Goal: Complete application form: Complete application form

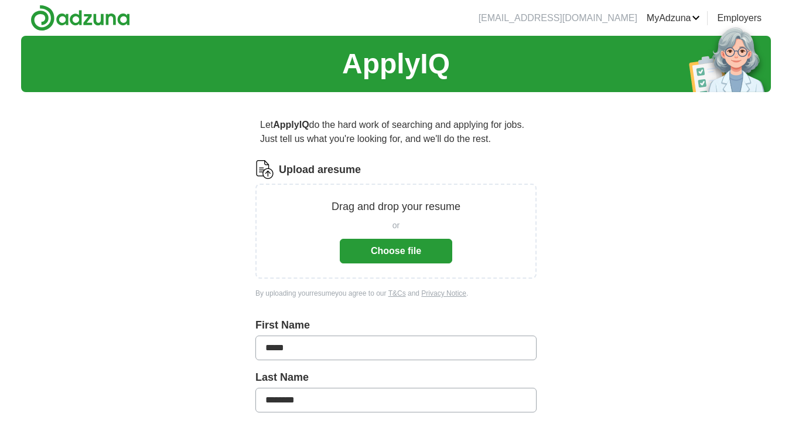
click at [380, 250] on button "Choose file" at bounding box center [396, 251] width 113 height 25
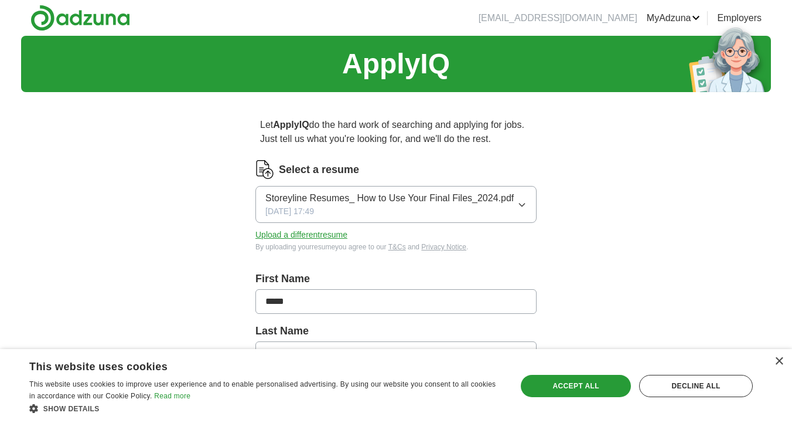
click at [472, 195] on span "Storeyline Resumes_ How to Use Your Final Files_2024.pdf" at bounding box center [390, 198] width 249 height 14
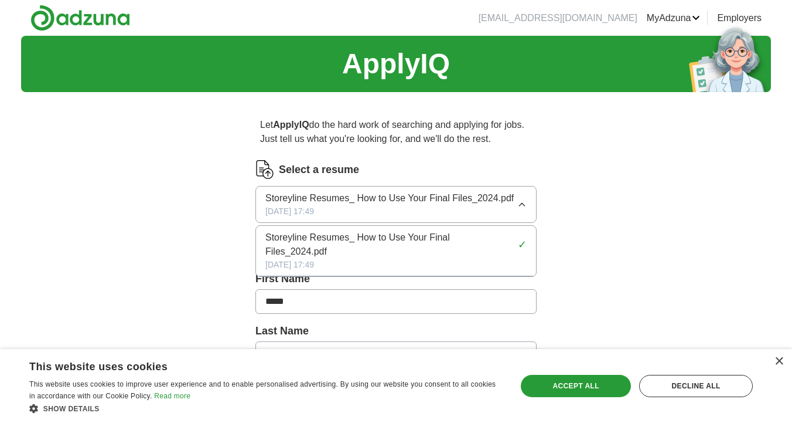
click at [472, 234] on span "Storeyline Resumes_ How to Use Your Final Files_2024.pdf" at bounding box center [390, 244] width 248 height 28
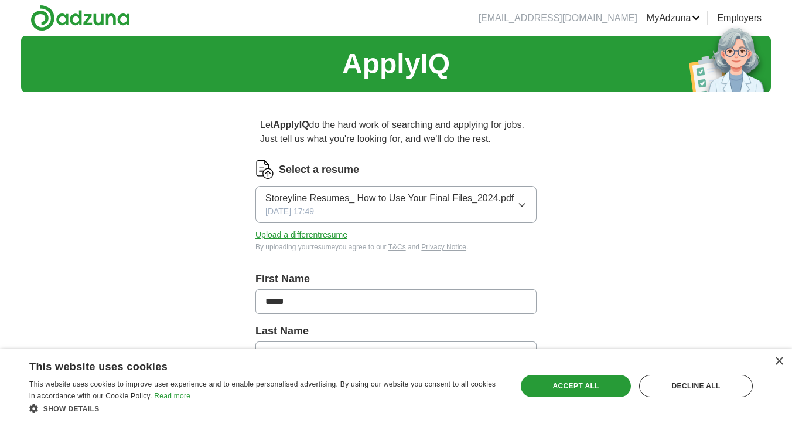
click at [521, 200] on icon "button" at bounding box center [522, 204] width 9 height 9
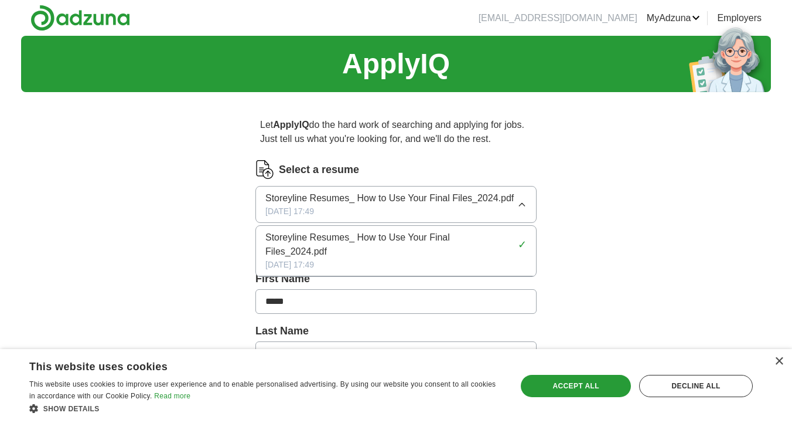
click at [569, 215] on div "Let ApplyIQ do the hard work of searching and applying for jobs. Just tell us w…" at bounding box center [396, 429] width 375 height 657
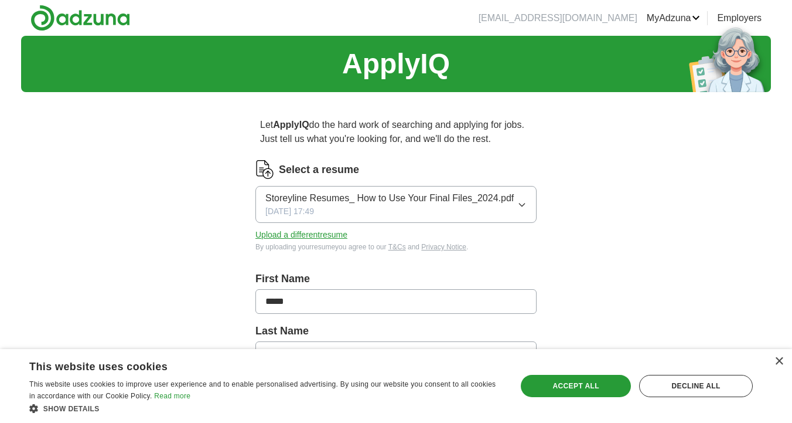
click at [321, 237] on button "Upload a different resume" at bounding box center [302, 235] width 92 height 12
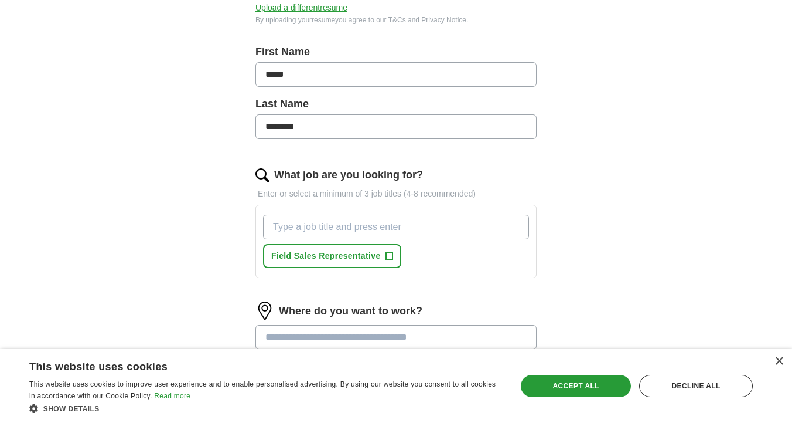
scroll to position [272, 0]
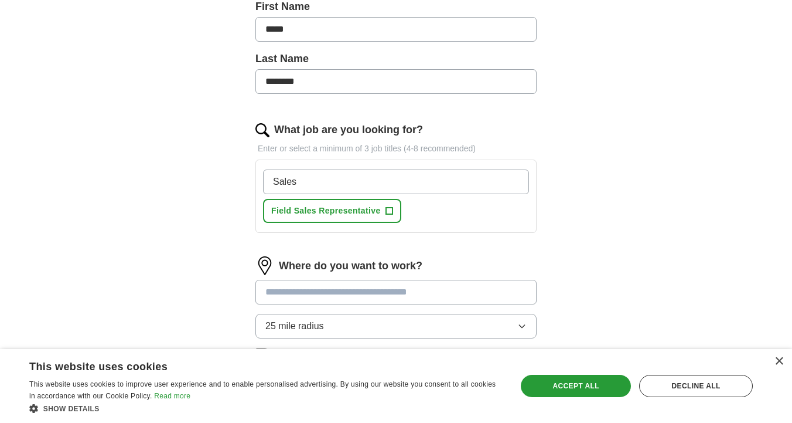
click at [390, 206] on span "+" at bounding box center [389, 210] width 7 height 9
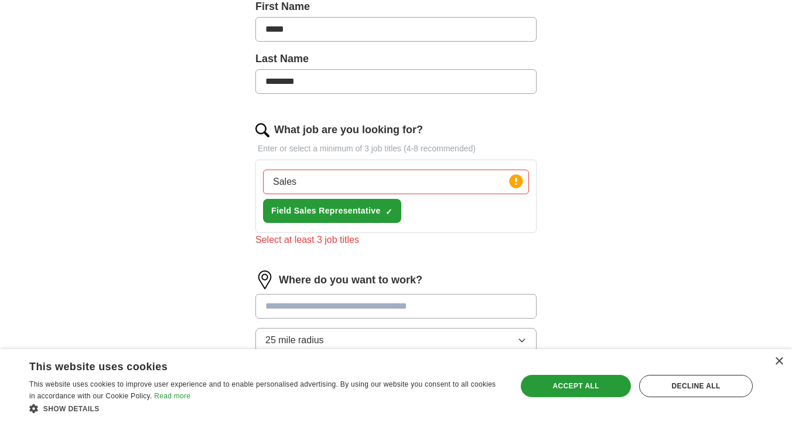
click at [368, 183] on input "Sales" at bounding box center [396, 181] width 266 height 25
type input "Sales Manager"
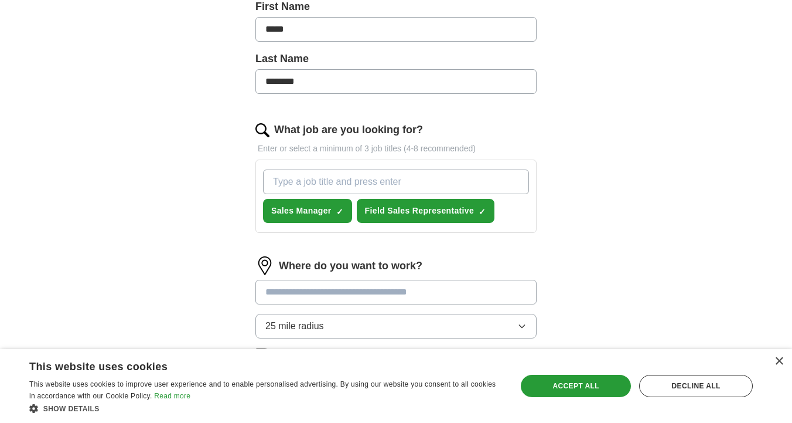
click at [406, 184] on input "What job are you looking for?" at bounding box center [396, 181] width 266 height 25
type input "Sales Enablement"
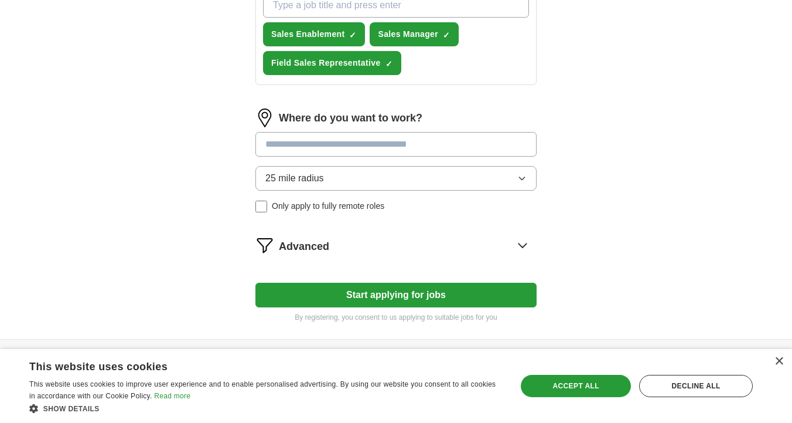
scroll to position [455, 0]
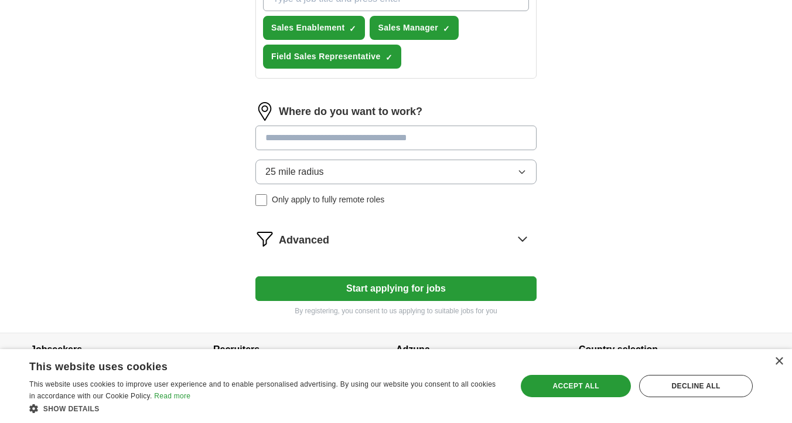
click at [356, 137] on input at bounding box center [396, 137] width 281 height 25
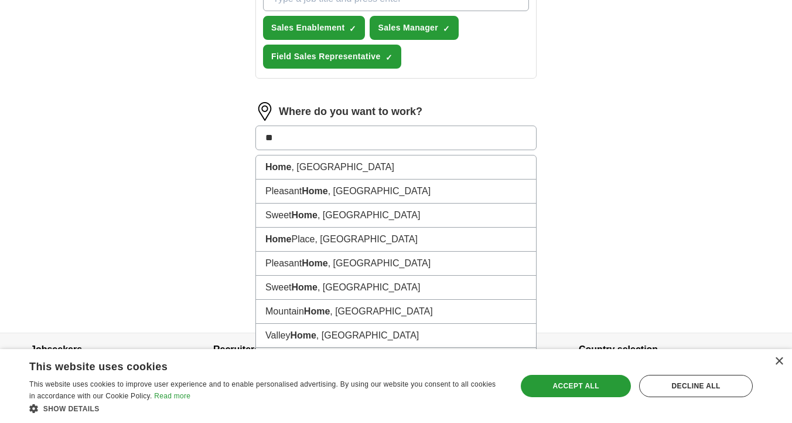
type input "*"
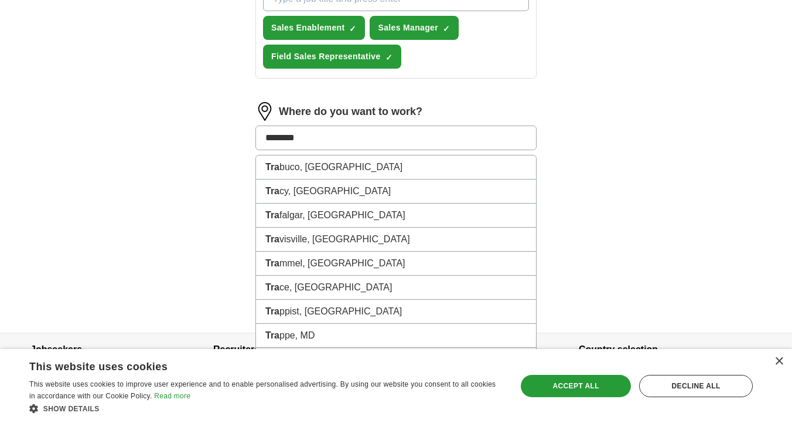
type input "*********"
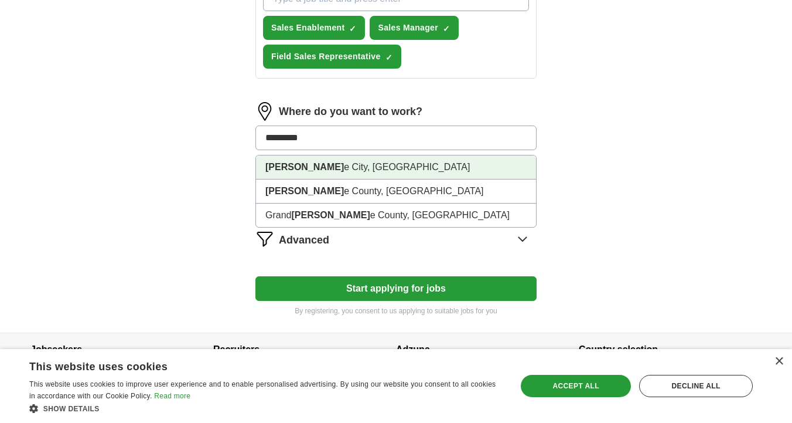
click at [323, 167] on li "[PERSON_NAME] e City, [GEOGRAPHIC_DATA]" at bounding box center [396, 167] width 280 height 24
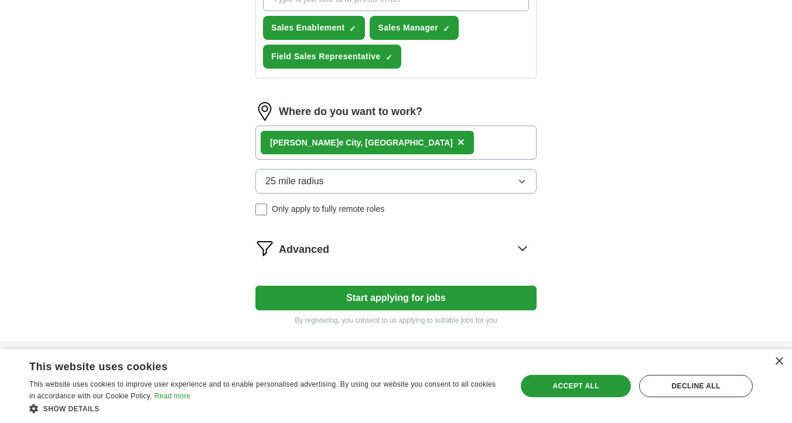
click at [331, 183] on button "25 mile radius" at bounding box center [396, 181] width 281 height 25
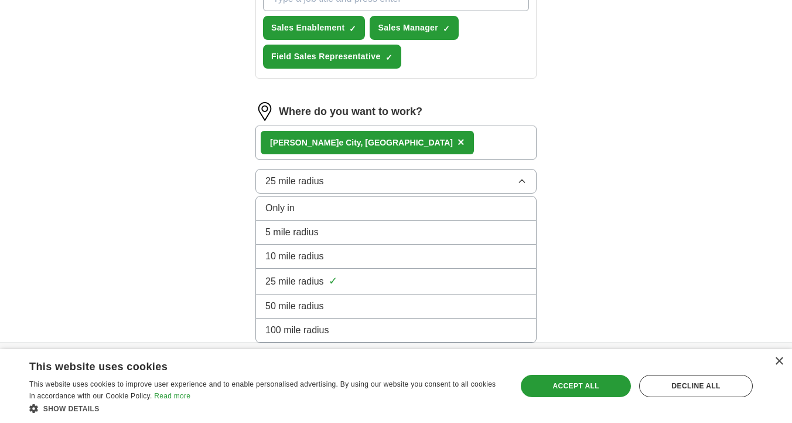
click at [312, 328] on span "100 mile radius" at bounding box center [298, 330] width 64 height 14
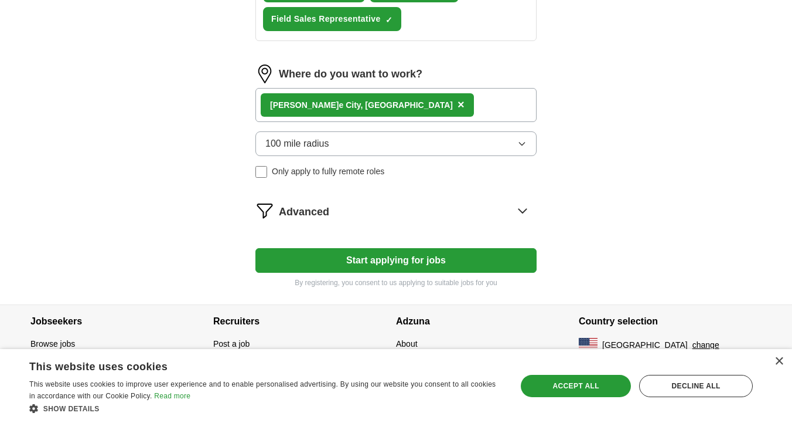
scroll to position [492, 0]
click at [525, 207] on icon at bounding box center [522, 210] width 19 height 19
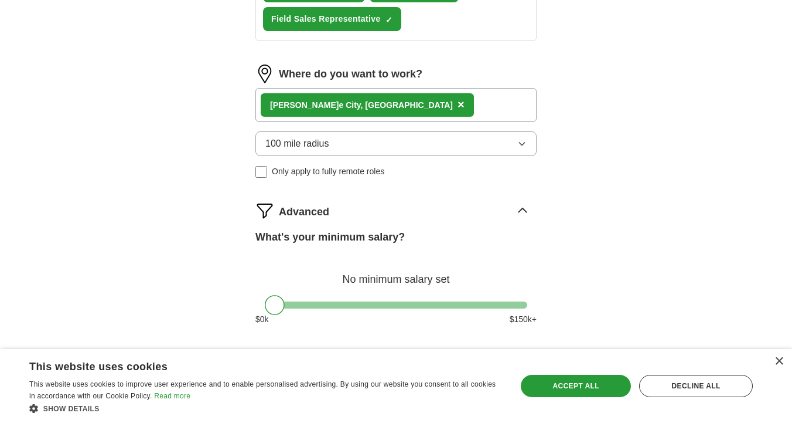
click at [369, 308] on div at bounding box center [396, 304] width 263 height 7
click at [409, 301] on div "What's your minimum salary? At least $ 76k per year $ 0 k $ 150 k+" at bounding box center [396, 282] width 281 height 106
click at [387, 302] on div at bounding box center [396, 304] width 263 height 7
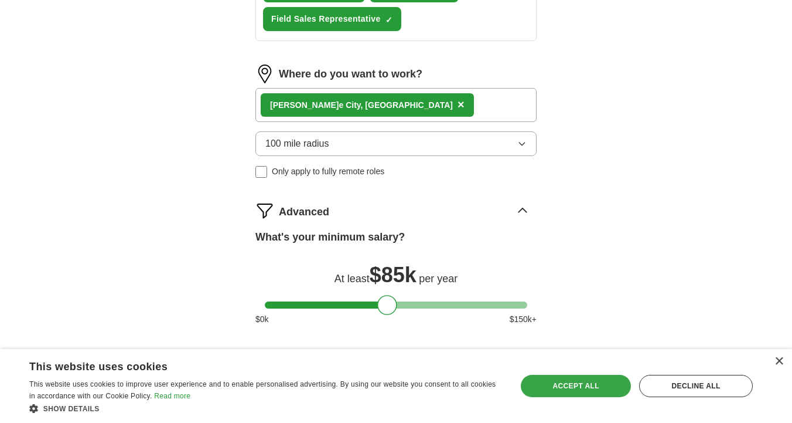
click at [597, 388] on div "Accept all" at bounding box center [576, 386] width 110 height 22
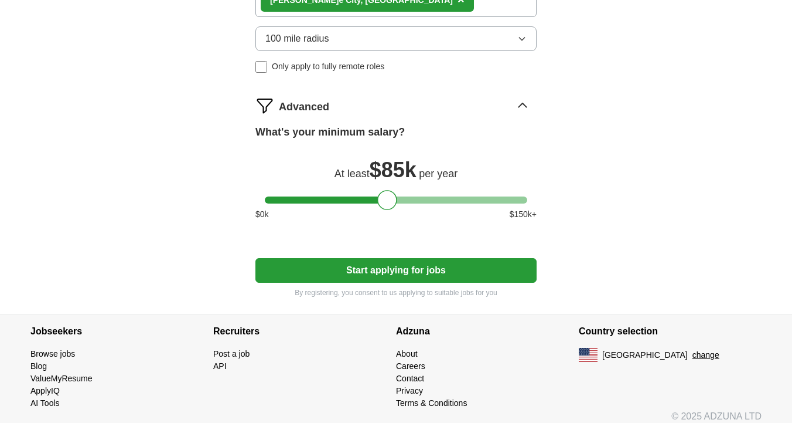
scroll to position [607, 0]
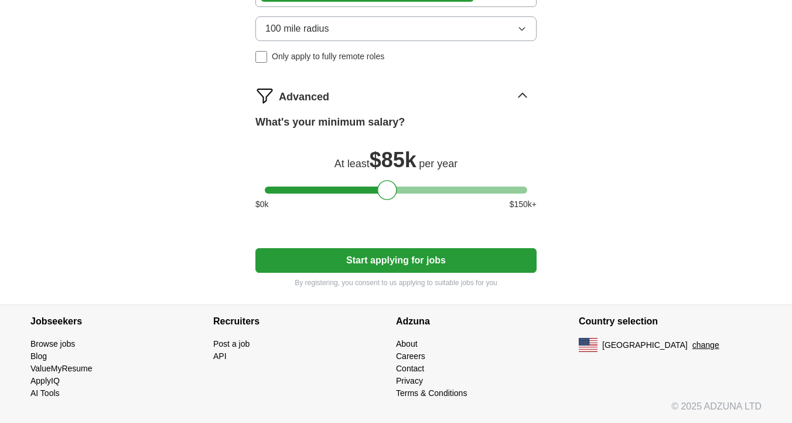
click at [379, 270] on button "Start applying for jobs" at bounding box center [396, 260] width 281 height 25
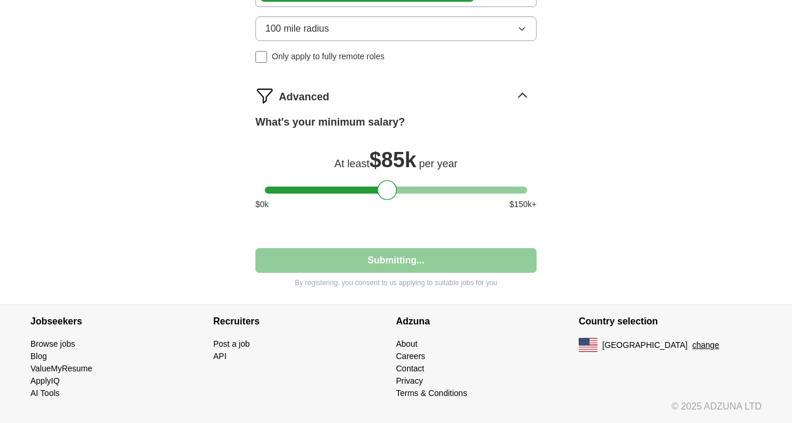
select select "**"
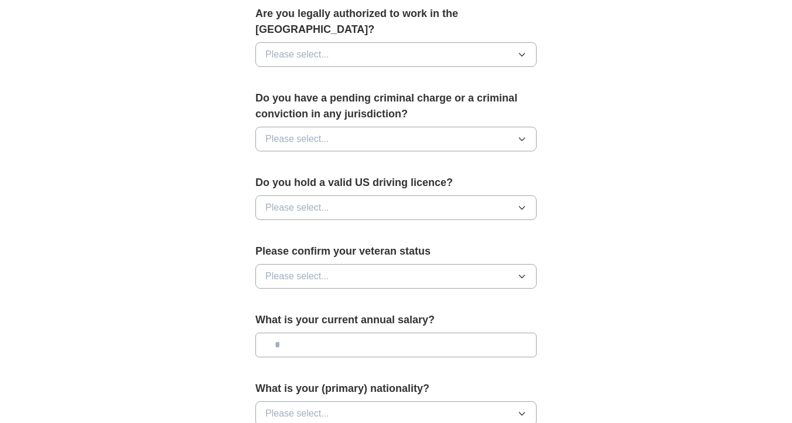
scroll to position [0, 0]
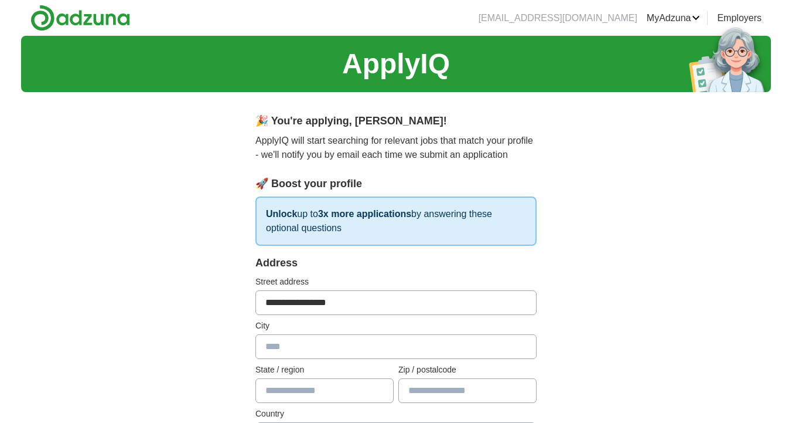
type input "**********"
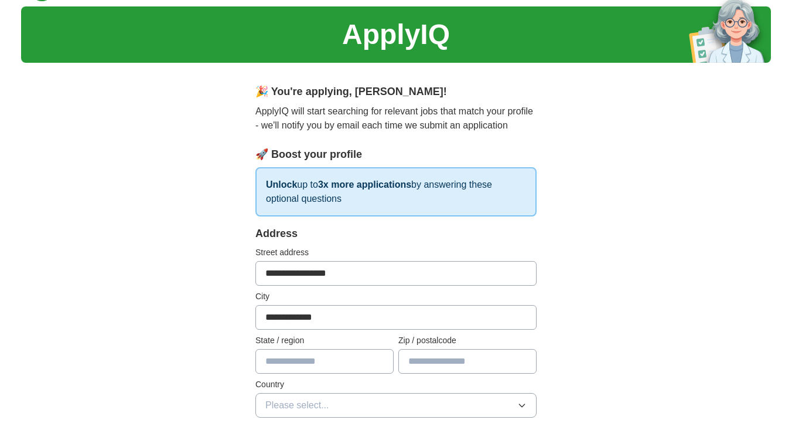
type input "**********"
type input "**"
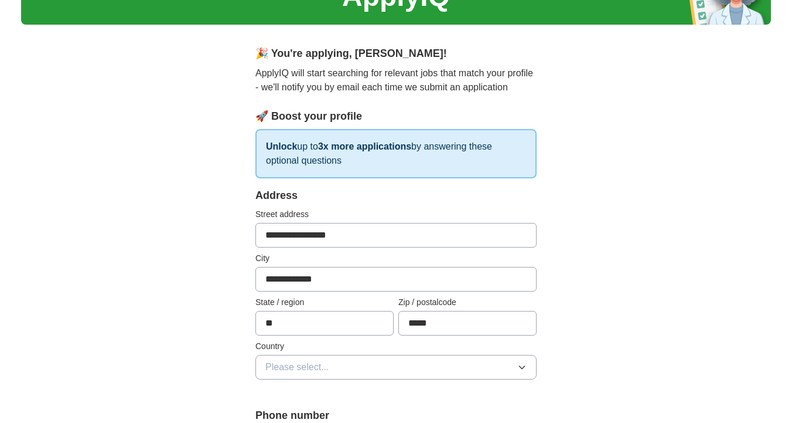
scroll to position [83, 0]
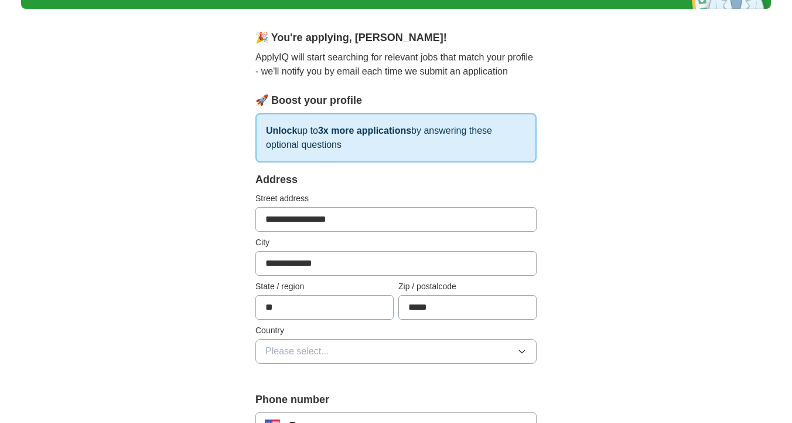
type input "*****"
click at [297, 348] on span "Please select..." at bounding box center [298, 351] width 64 height 14
click at [312, 394] on li "[GEOGRAPHIC_DATA]" at bounding box center [396, 402] width 280 height 24
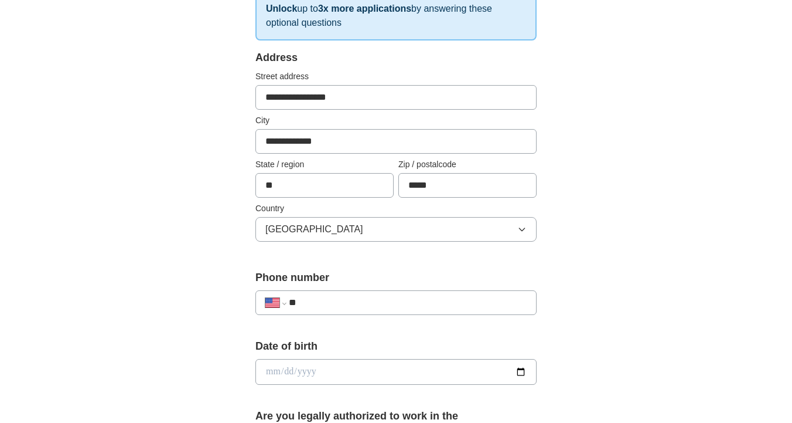
scroll to position [220, 0]
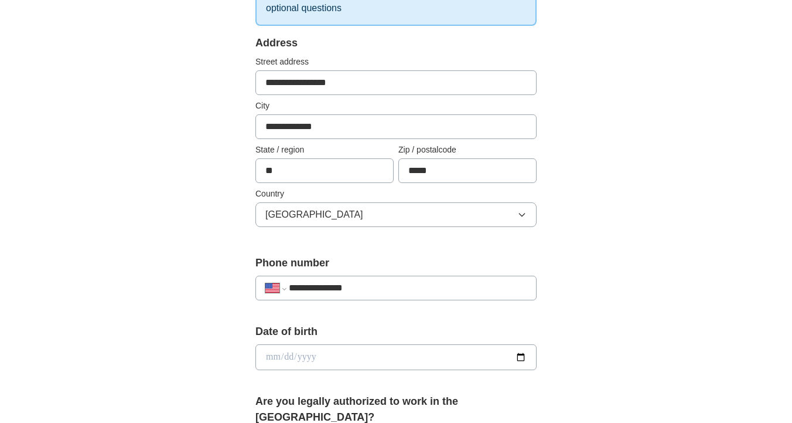
type input "**********"
click at [315, 338] on label "Date of birth" at bounding box center [396, 332] width 281 height 16
click at [303, 363] on input "date" at bounding box center [396, 357] width 281 height 26
click at [277, 355] on input "date" at bounding box center [396, 357] width 281 height 26
click at [283, 356] on input "date" at bounding box center [396, 357] width 281 height 26
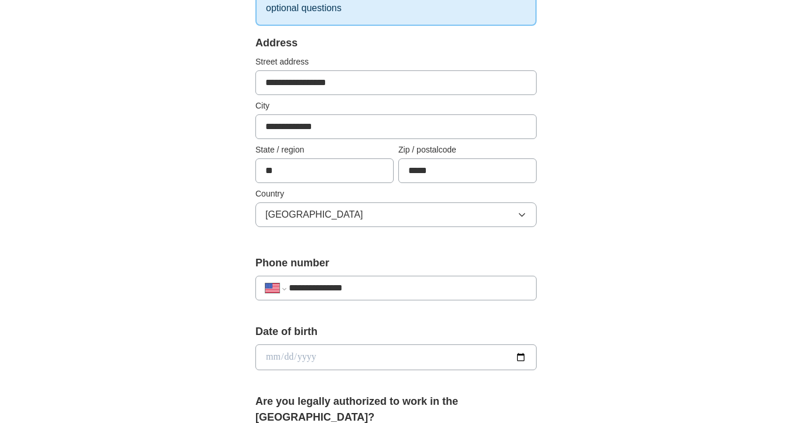
click at [308, 354] on input "date" at bounding box center [396, 357] width 281 height 26
type input "**********"
click at [216, 328] on div "**********" at bounding box center [396, 383] width 375 height 1002
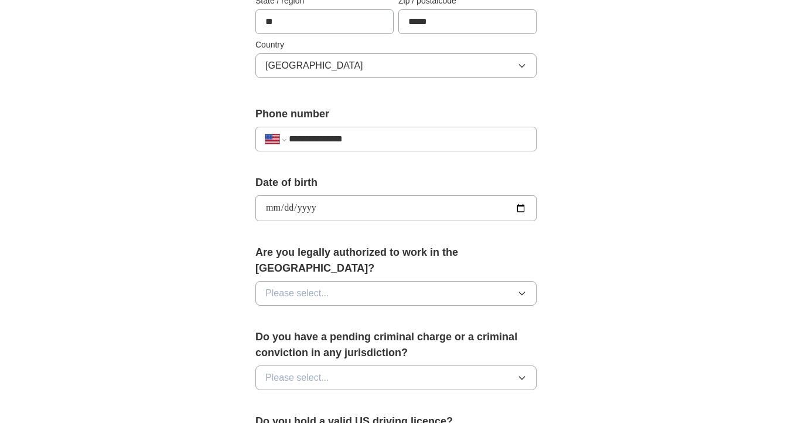
scroll to position [396, 0]
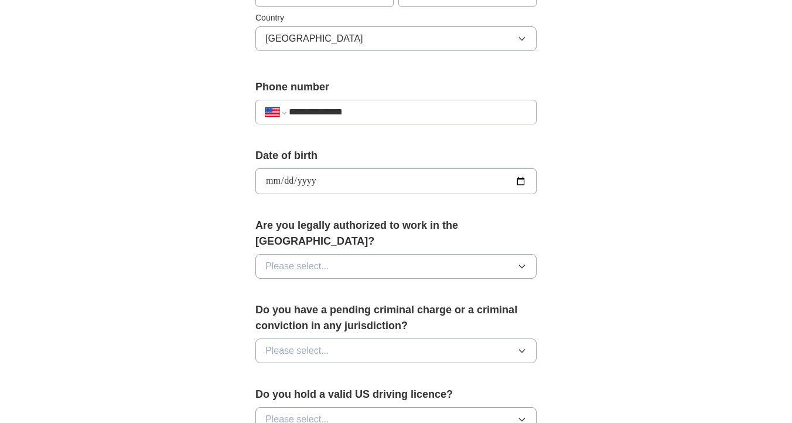
click at [294, 259] on span "Please select..." at bounding box center [298, 266] width 64 height 14
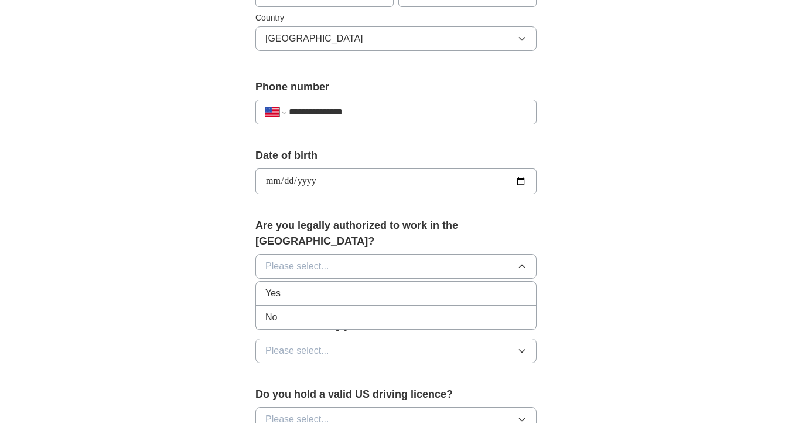
click at [294, 286] on div "Yes" at bounding box center [396, 293] width 261 height 14
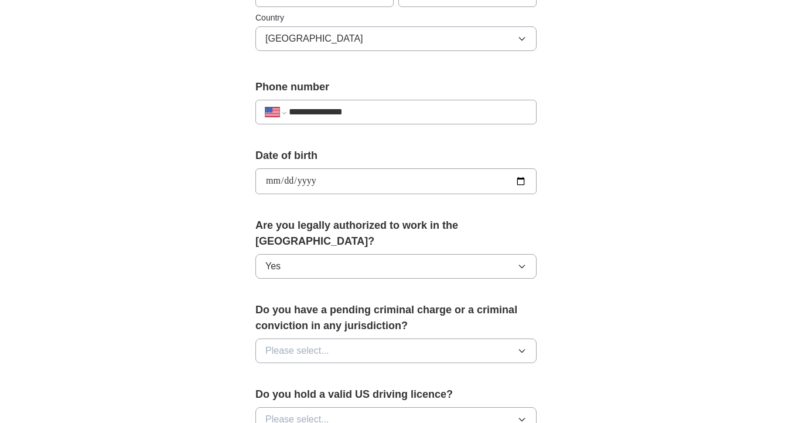
click at [305, 343] on span "Please select..." at bounding box center [298, 350] width 64 height 14
click at [302, 394] on div "No" at bounding box center [396, 401] width 261 height 14
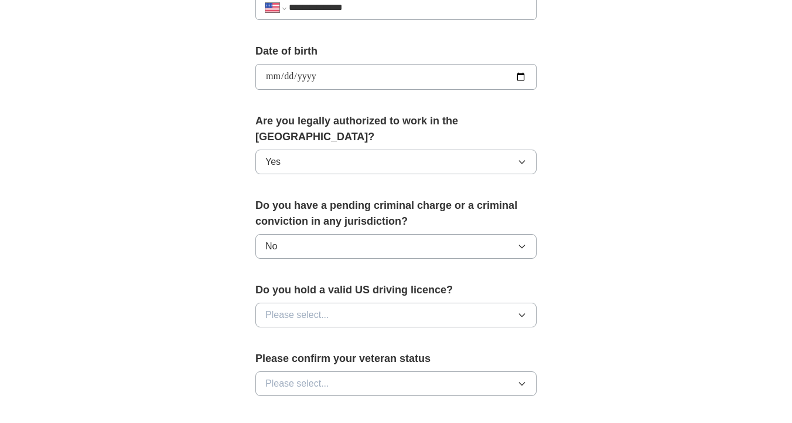
scroll to position [580, 0]
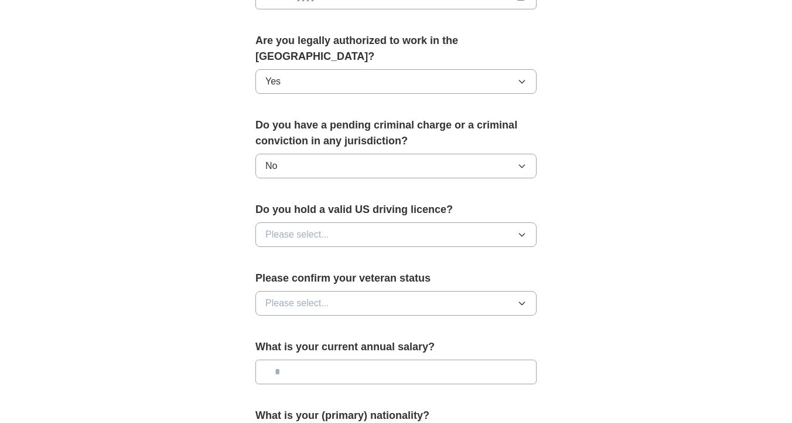
click at [318, 227] on span "Please select..." at bounding box center [298, 234] width 64 height 14
click at [309, 254] on div "Yes" at bounding box center [396, 261] width 261 height 14
click at [311, 296] on span "Please select..." at bounding box center [298, 303] width 64 height 14
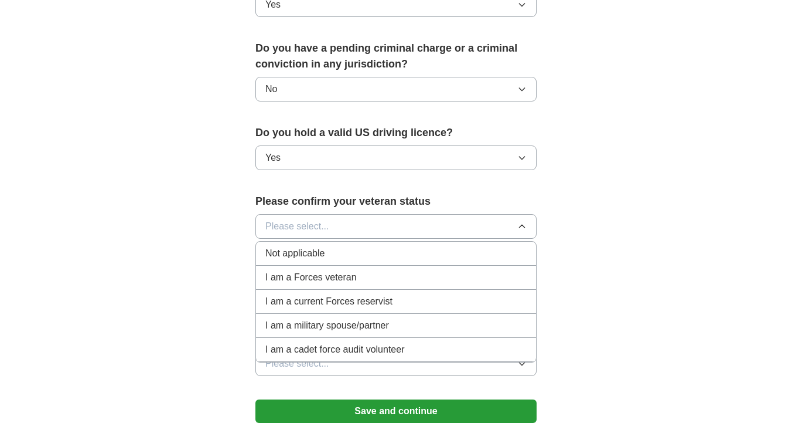
scroll to position [664, 0]
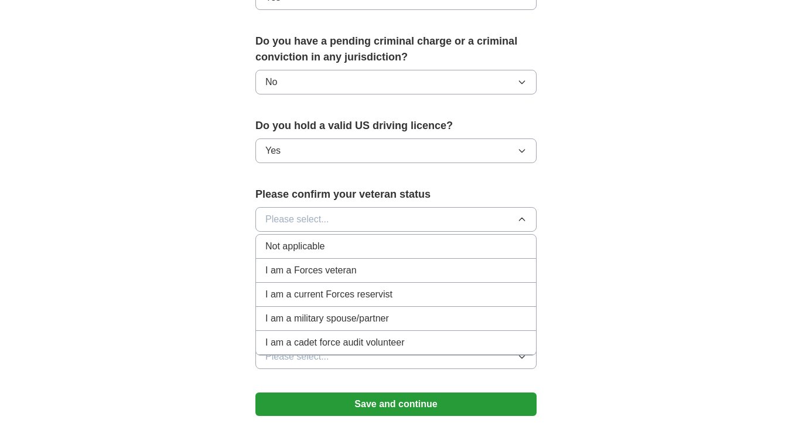
click at [315, 239] on span "Not applicable" at bounding box center [295, 246] width 59 height 14
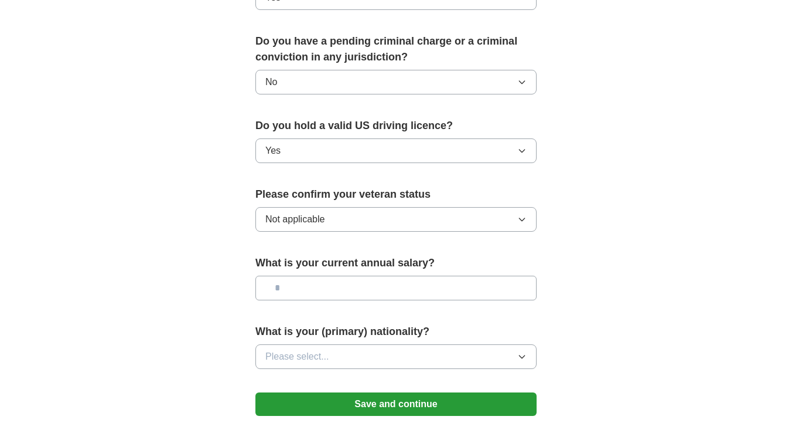
click at [323, 275] on input "text" at bounding box center [396, 287] width 281 height 25
type input "*******"
click at [300, 344] on button "Please select..." at bounding box center [396, 356] width 281 height 25
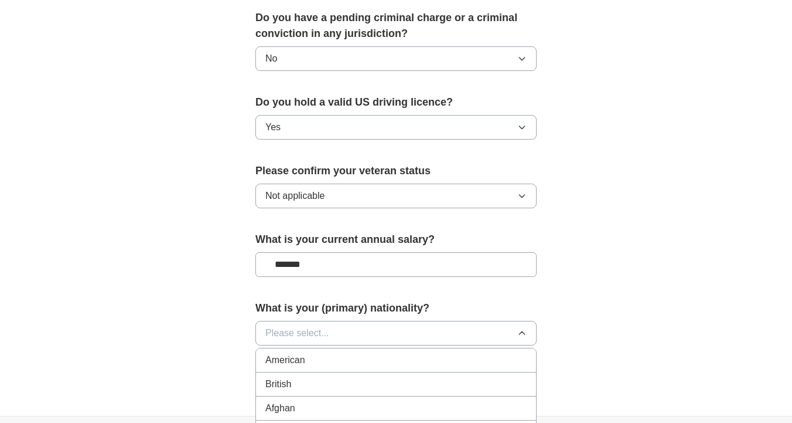
scroll to position [692, 0]
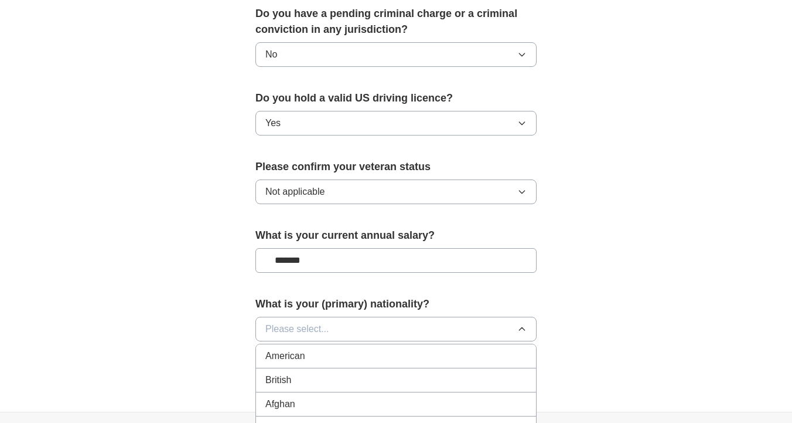
click at [338, 349] on div "American" at bounding box center [396, 356] width 261 height 14
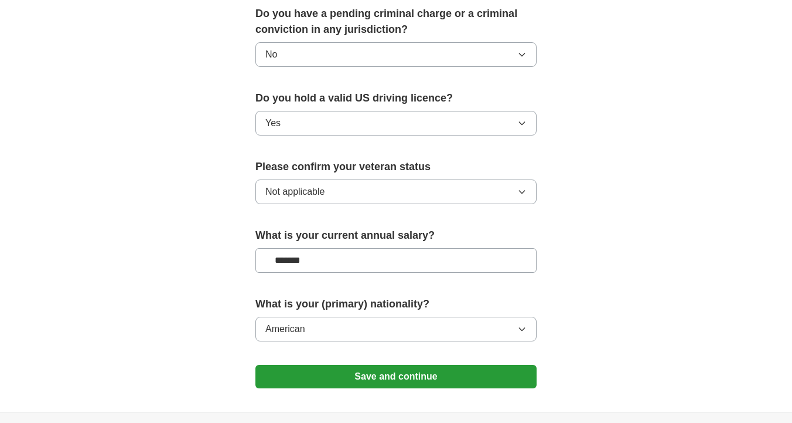
click at [351, 365] on button "Save and continue" at bounding box center [396, 376] width 281 height 23
